Goal: Transaction & Acquisition: Purchase product/service

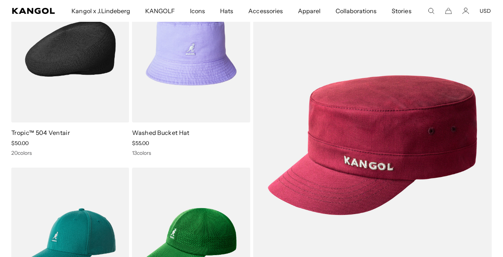
click at [29, 153] on div "20 colors" at bounding box center [70, 153] width 118 height 7
click at [33, 130] on link "Tropic™ 504 Ventair" at bounding box center [40, 133] width 59 height 8
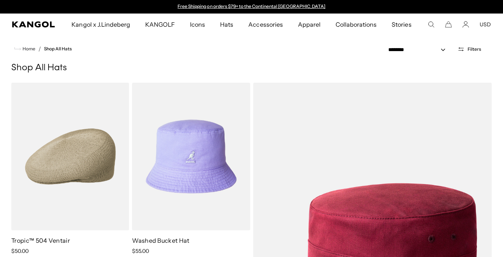
click at [430, 25] on icon "Search here" at bounding box center [431, 24] width 7 height 7
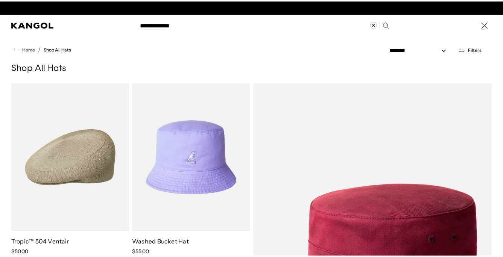
scroll to position [0, 155]
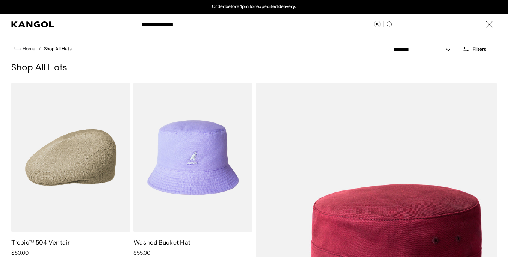
type input "**********"
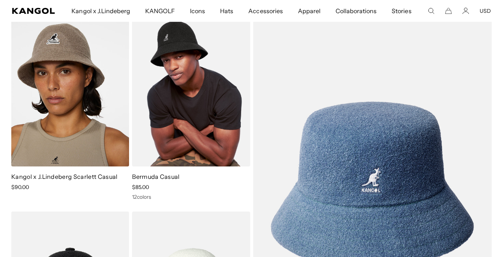
click at [180, 109] on img at bounding box center [191, 93] width 118 height 148
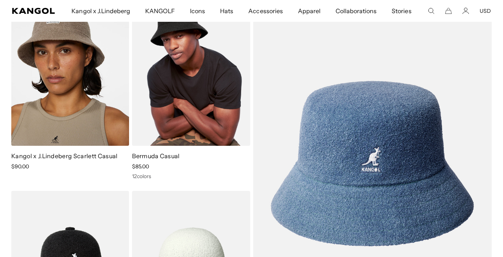
click at [191, 88] on img at bounding box center [191, 72] width 118 height 148
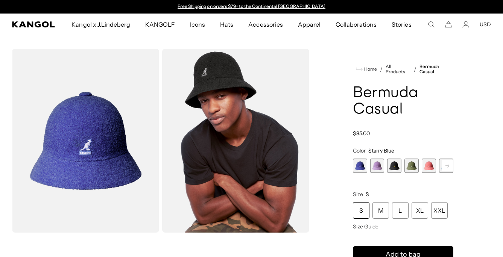
click at [360, 167] on span "1 of 12" at bounding box center [360, 166] width 14 height 14
click at [397, 167] on span "3 of 12" at bounding box center [394, 166] width 14 height 14
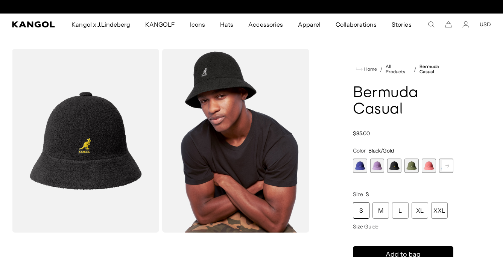
scroll to position [0, 155]
click at [445, 165] on rect at bounding box center [447, 165] width 11 height 11
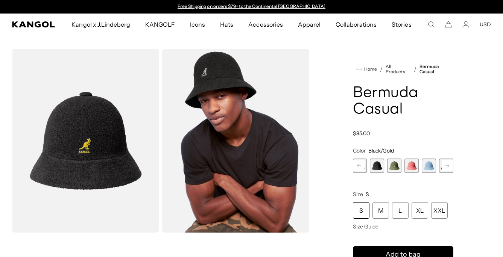
click at [430, 167] on span "6 of 12" at bounding box center [429, 166] width 14 height 14
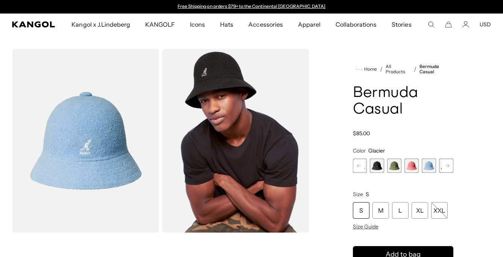
click at [450, 166] on rect at bounding box center [447, 165] width 11 height 11
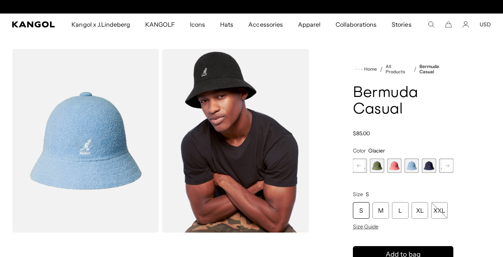
scroll to position [0, 155]
click at [426, 166] on span "7 of 12" at bounding box center [429, 166] width 14 height 14
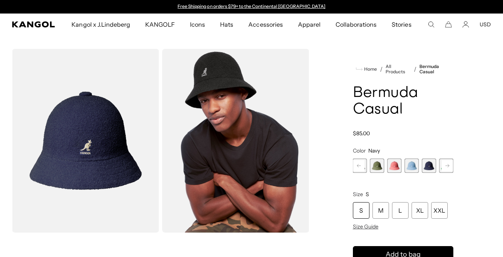
click at [449, 164] on rect at bounding box center [447, 165] width 11 height 11
click at [448, 165] on icon at bounding box center [447, 165] width 4 height 3
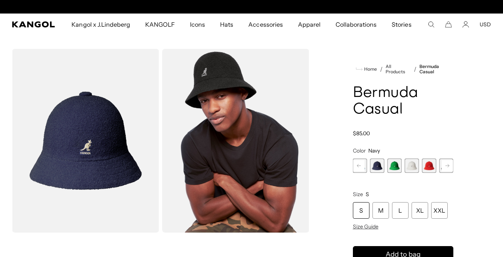
scroll to position [0, 155]
click at [448, 165] on icon at bounding box center [447, 165] width 4 height 3
click at [448, 165] on span "12 of 12" at bounding box center [446, 166] width 14 height 14
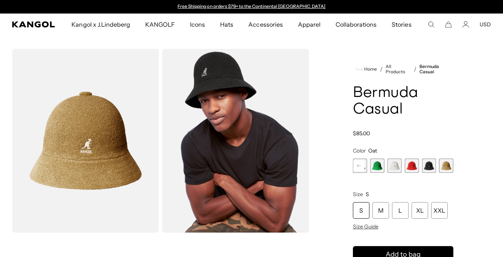
click at [413, 166] on span "10 of 12" at bounding box center [411, 166] width 14 height 14
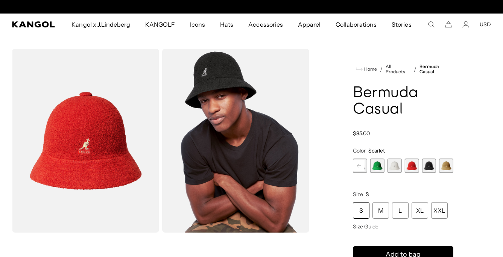
scroll to position [0, 155]
click at [424, 163] on span "11 of 12" at bounding box center [429, 166] width 14 height 14
